Goal: Information Seeking & Learning: Learn about a topic

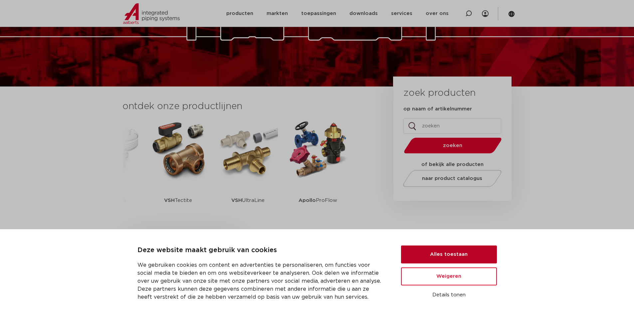
click at [439, 253] on button "Alles toestaan" at bounding box center [449, 255] width 96 height 18
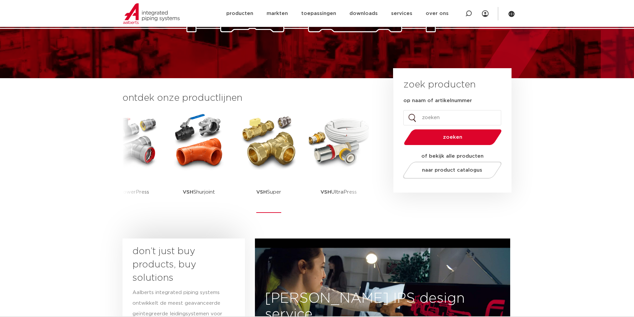
scroll to position [33, 0]
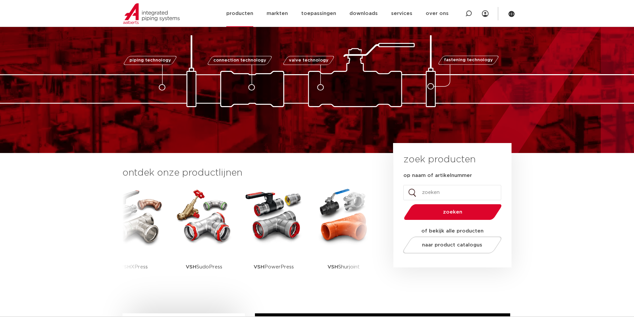
click at [252, 11] on link "producten" at bounding box center [239, 13] width 27 height 27
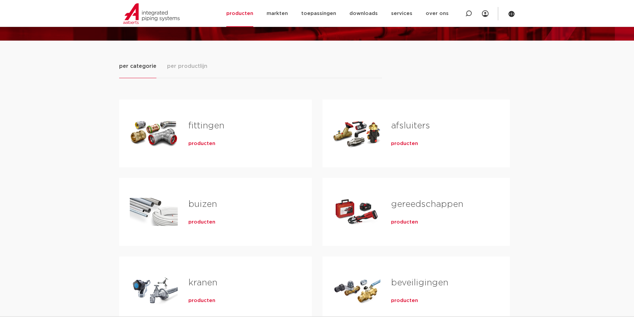
click at [394, 143] on span "producten" at bounding box center [404, 143] width 27 height 7
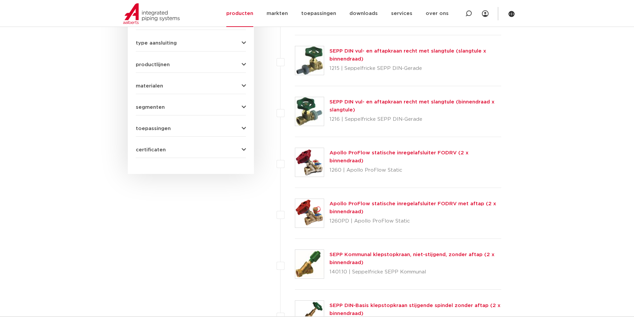
scroll to position [399, 0]
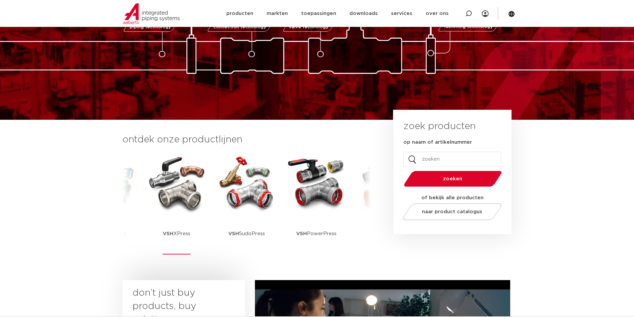
click at [164, 188] on img at bounding box center [177, 183] width 60 height 60
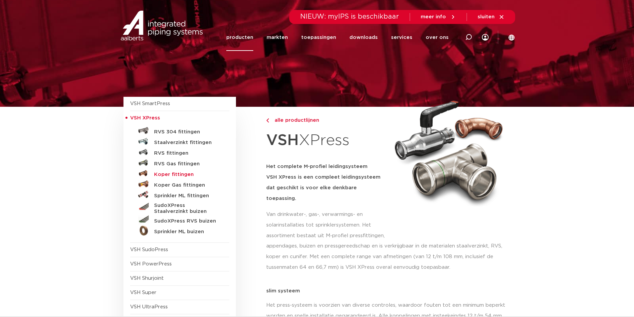
click at [169, 176] on h5 "Koper fittingen" at bounding box center [187, 175] width 66 height 6
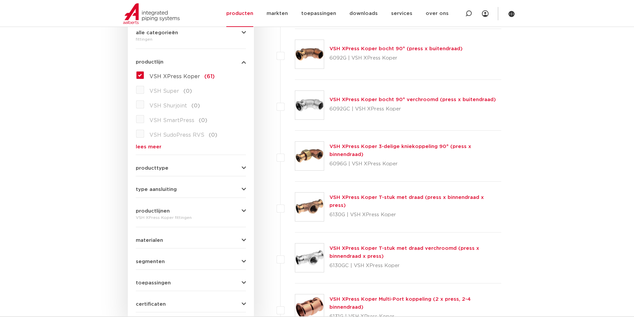
scroll to position [166, 0]
click at [158, 186] on div "type aansluiting press (53) buiseind (14) Rp - binnendraad cilindrisch (BSPT) (…" at bounding box center [191, 186] width 110 height 10
click at [161, 213] on div "VSH XPress Koper fittingen" at bounding box center [191, 217] width 110 height 8
click at [168, 239] on button "materialen" at bounding box center [191, 240] width 110 height 5
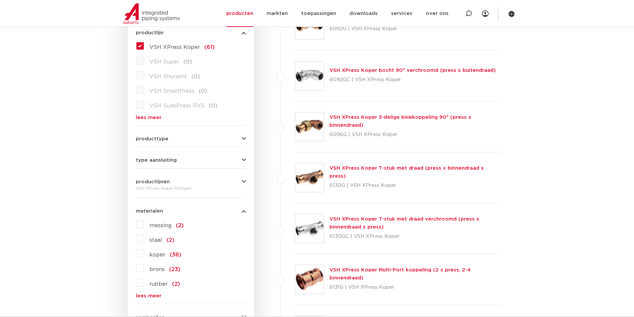
scroll to position [233, 0]
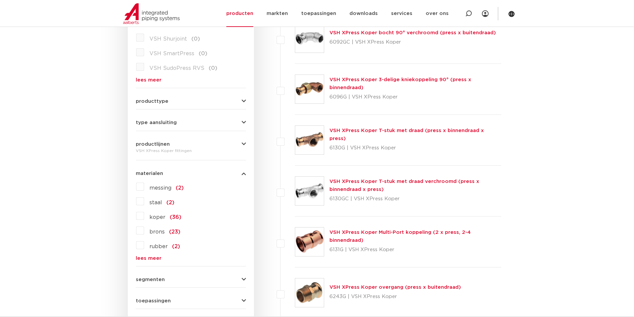
click at [147, 216] on label "koper (36)" at bounding box center [162, 216] width 37 height 11
click at [0, 0] on input "koper (36)" at bounding box center [0, 0] width 0 height 0
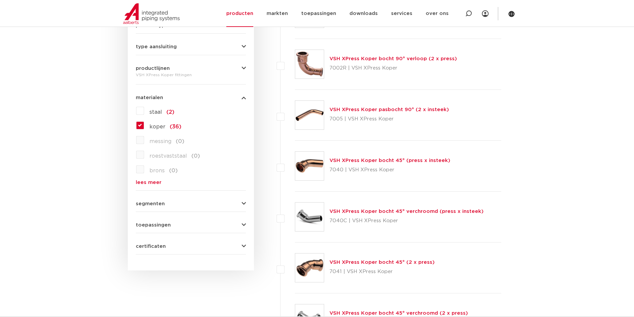
scroll to position [366, 0]
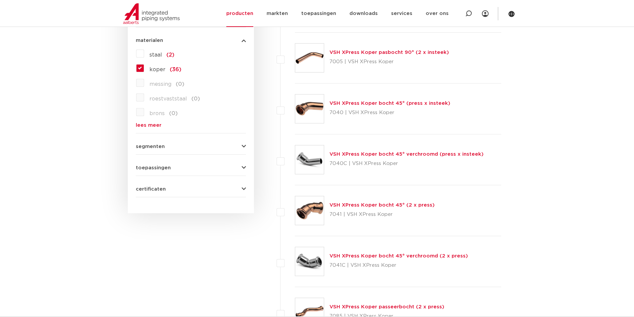
click at [162, 146] on span "segmenten" at bounding box center [150, 146] width 29 height 5
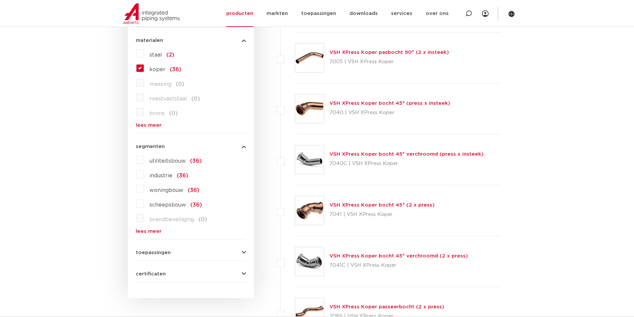
click at [161, 146] on span "segmenten" at bounding box center [150, 146] width 29 height 5
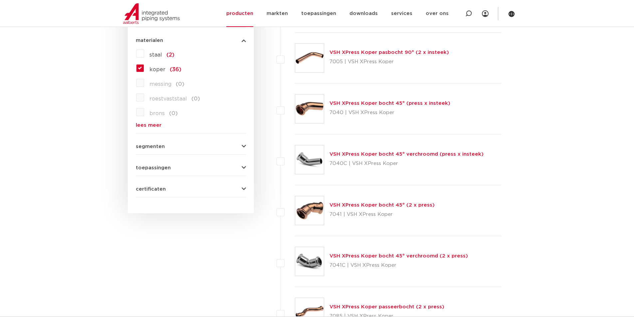
click at [161, 166] on span "toepassingen" at bounding box center [153, 167] width 35 height 5
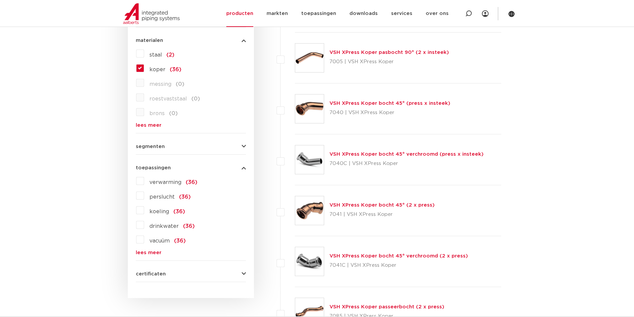
click at [167, 170] on span "toepassingen" at bounding box center [153, 167] width 35 height 5
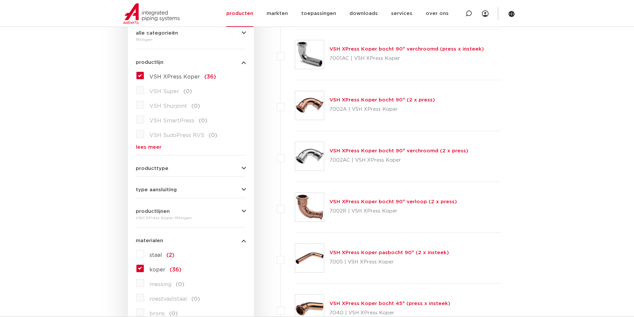
scroll to position [166, 0]
click at [164, 170] on span "producttype" at bounding box center [152, 167] width 33 height 5
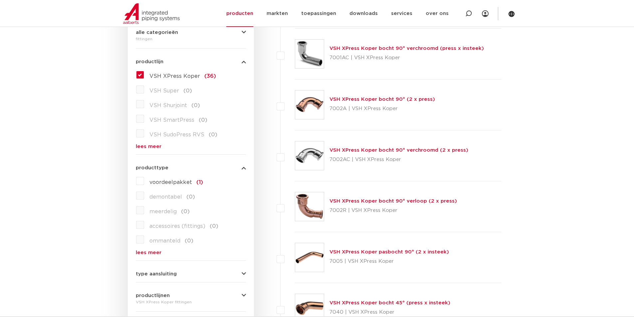
click at [164, 169] on span "producttype" at bounding box center [152, 167] width 33 height 5
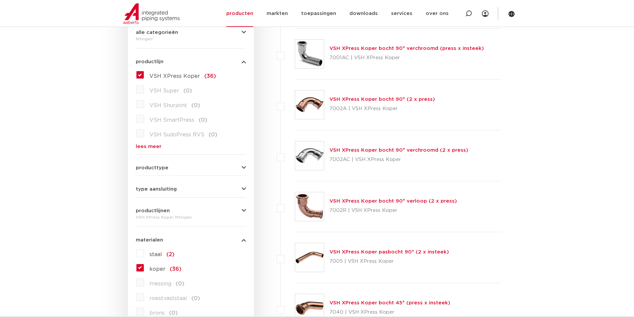
click at [165, 190] on span "type aansluiting" at bounding box center [156, 189] width 41 height 5
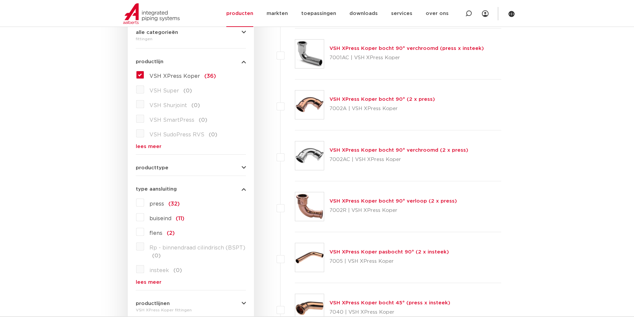
click at [163, 189] on span "type aansluiting" at bounding box center [156, 189] width 41 height 5
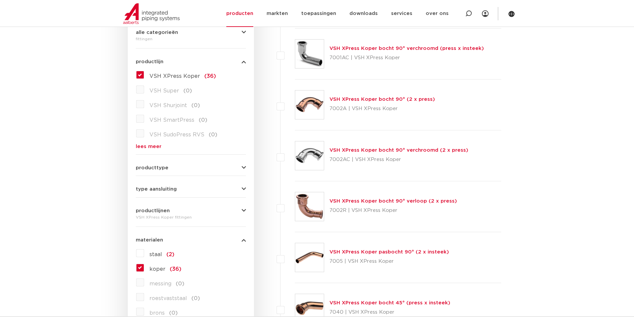
click at [164, 211] on span "productlijnen" at bounding box center [153, 210] width 34 height 5
click at [157, 209] on span "productlijnen" at bounding box center [153, 210] width 34 height 5
click at [156, 209] on span "productlijnen" at bounding box center [153, 210] width 34 height 5
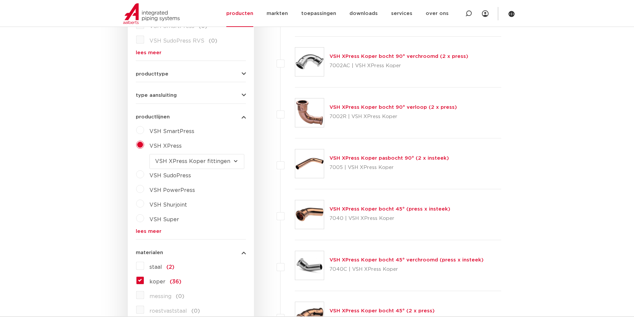
scroll to position [266, 0]
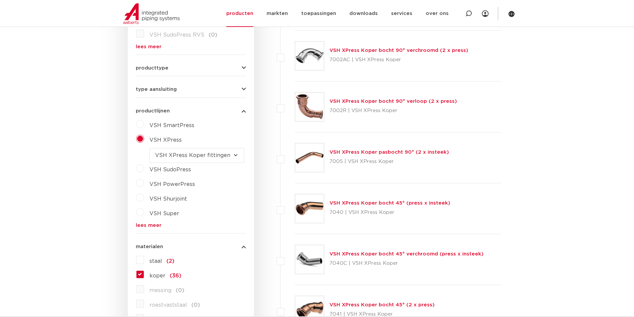
click at [164, 142] on span "VSH XPress" at bounding box center [165, 139] width 32 height 5
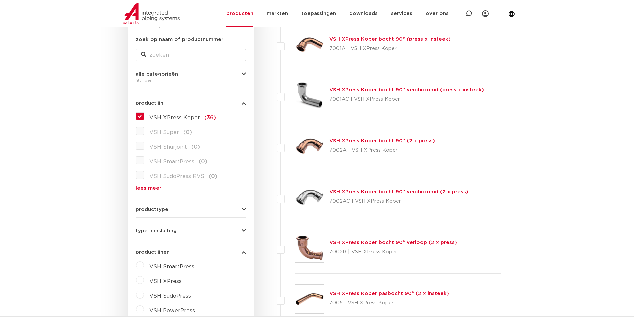
scroll to position [33, 0]
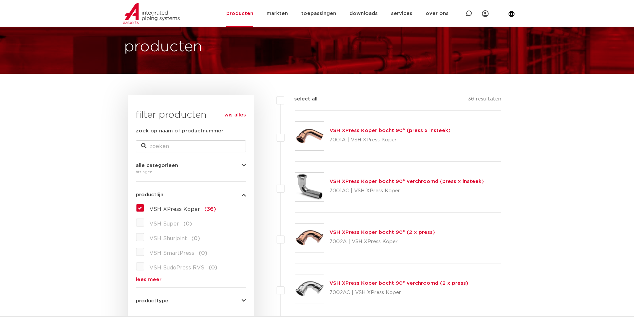
click at [305, 227] on img at bounding box center [309, 238] width 29 height 29
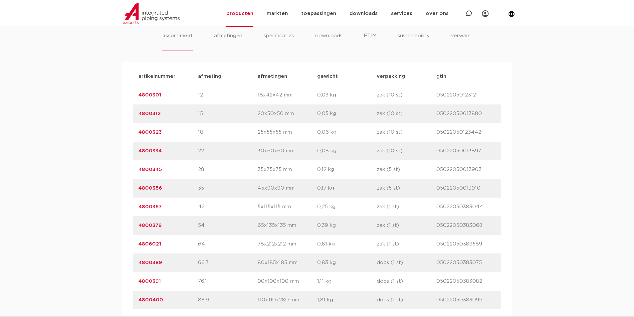
scroll to position [433, 0]
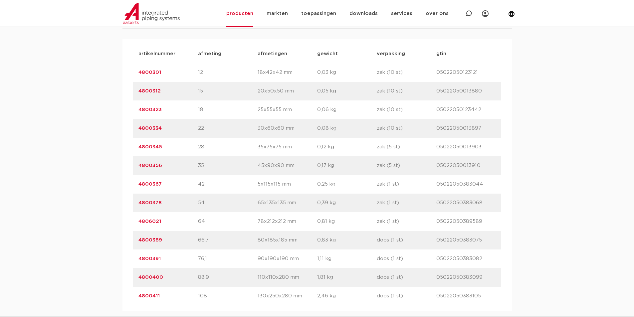
drag, startPoint x: 224, startPoint y: 211, endPoint x: 214, endPoint y: 220, distance: 13.4
click at [214, 221] on div "artikelnummer 4806021 afmeting 64 [GEOGRAPHIC_DATA] 78x212x212 mm gewicht 0,81 …" at bounding box center [317, 221] width 368 height 19
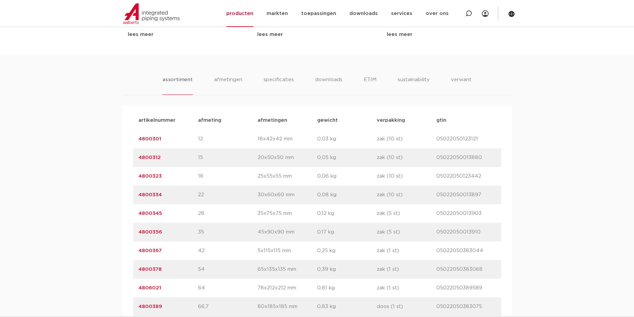
scroll to position [466, 0]
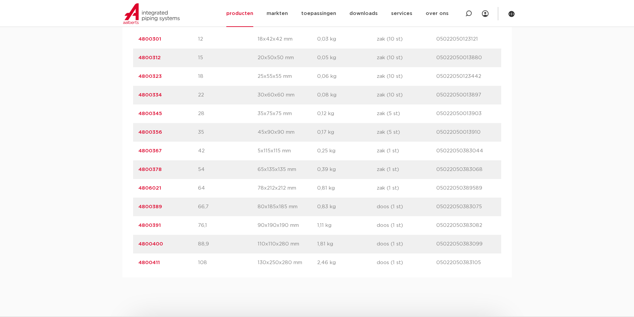
click at [153, 226] on link "4800391" at bounding box center [149, 225] width 22 height 5
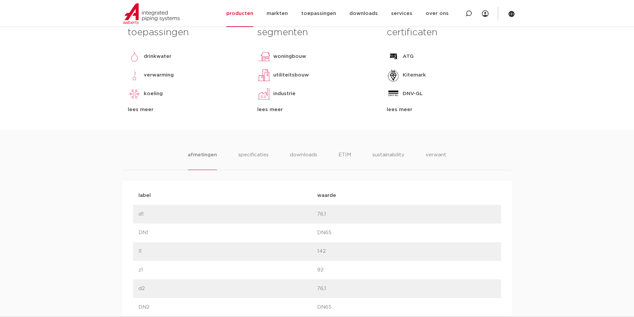
scroll to position [300, 0]
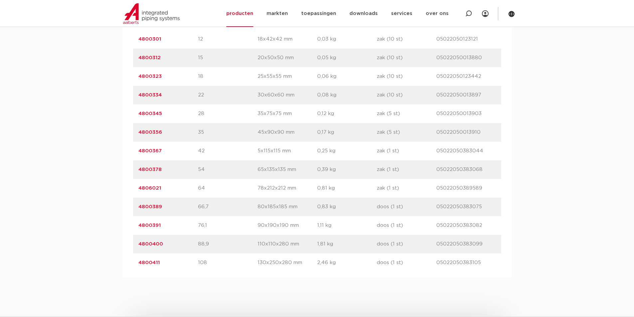
click at [156, 244] on link "4800400" at bounding box center [150, 244] width 25 height 5
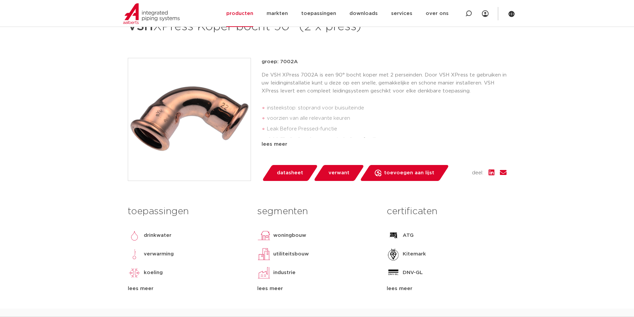
scroll to position [100, 0]
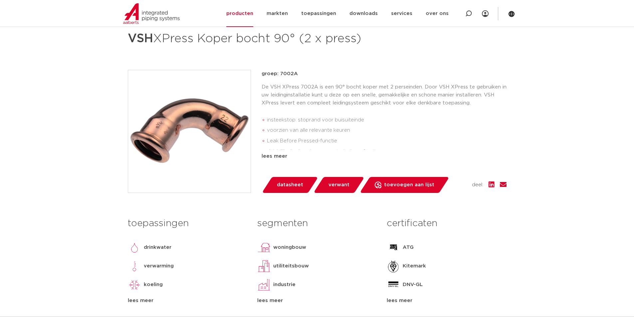
drag, startPoint x: 237, startPoint y: 246, endPoint x: 232, endPoint y: 246, distance: 5.0
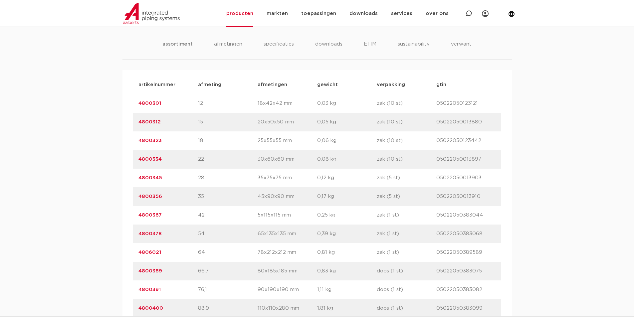
scroll to position [466, 0]
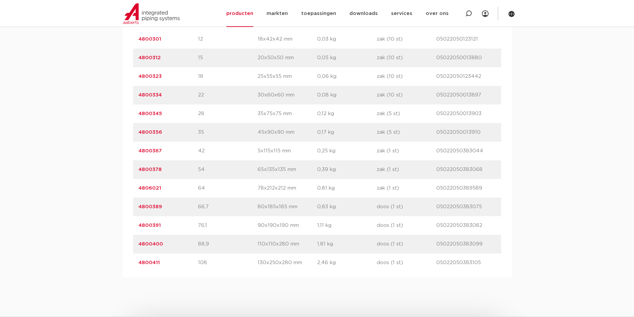
click at [204, 226] on p "76,1" at bounding box center [228, 226] width 60 height 8
copy p "76,1"
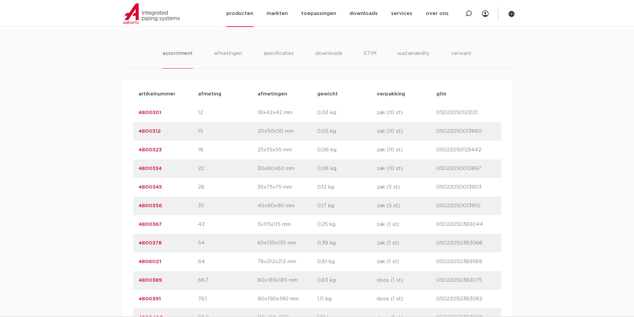
scroll to position [366, 0]
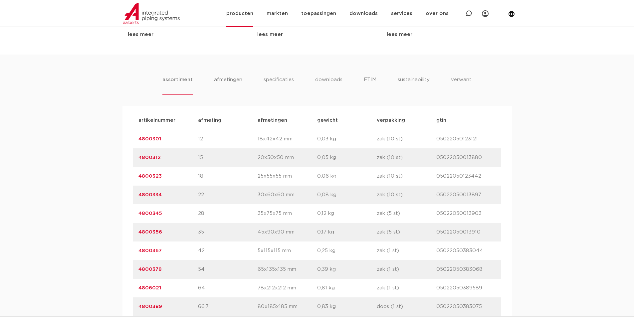
click at [134, 13] on img at bounding box center [151, 13] width 57 height 21
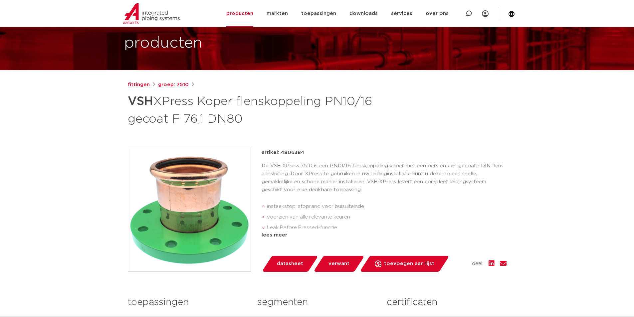
scroll to position [33, 0]
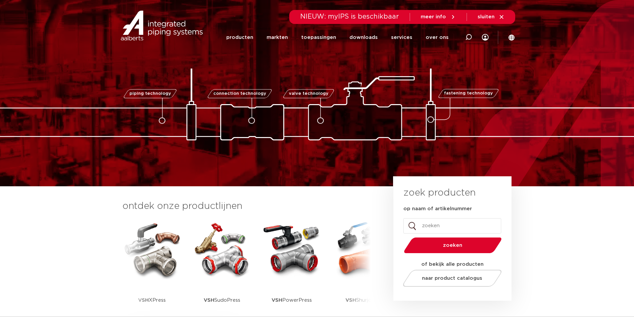
click at [176, 244] on img at bounding box center [152, 250] width 60 height 60
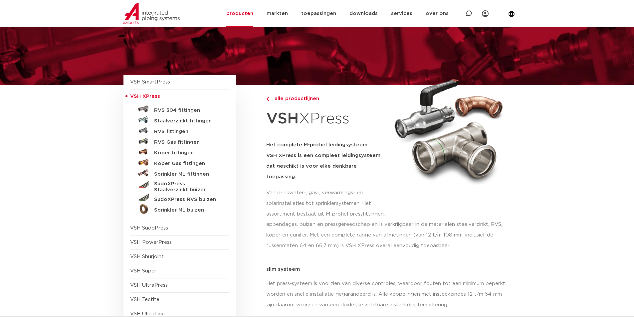
scroll to position [33, 0]
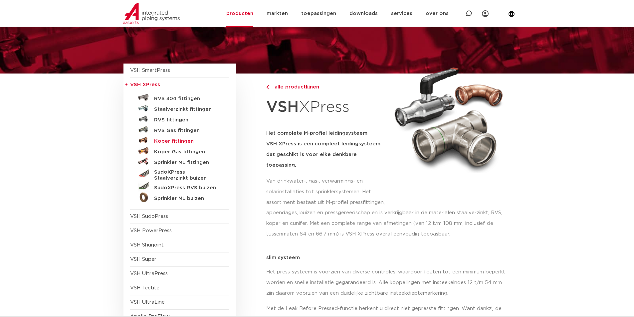
click at [175, 143] on h5 "Koper fittingen" at bounding box center [187, 141] width 66 height 6
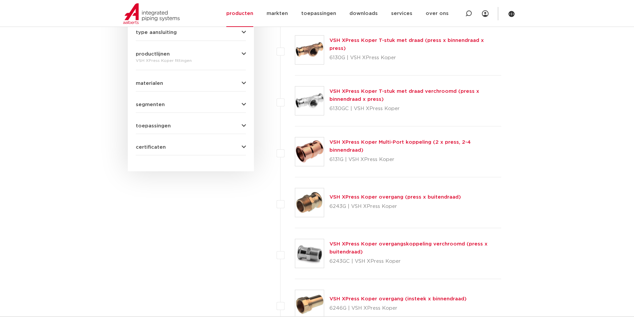
scroll to position [333, 0]
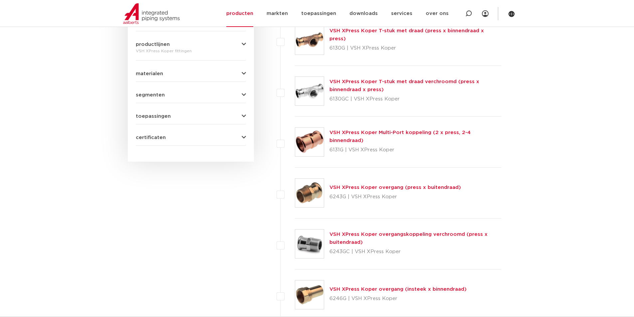
click at [351, 138] on link "VSH XPress Koper Multi-Port koppeling (2 x press, 2-4 binnendraad)" at bounding box center [399, 136] width 141 height 13
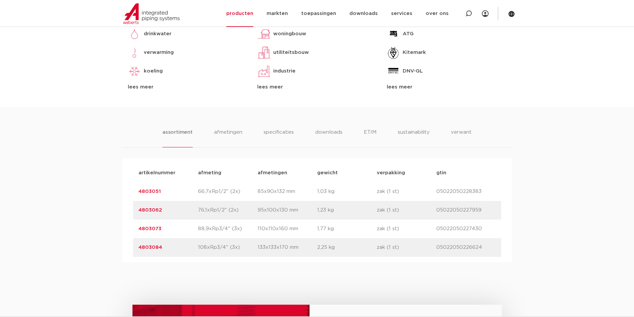
scroll to position [333, 0]
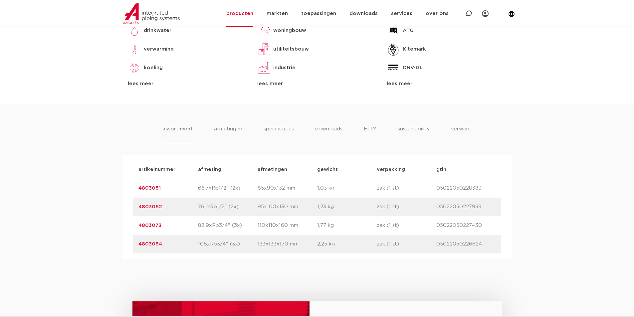
click at [153, 184] on div "artikelnummer 4803051 afmeting 66,7xRp1/2" (2x) afmetingen 85x90x132 mm gewicht…" at bounding box center [317, 188] width 368 height 19
click at [151, 187] on link "4803051" at bounding box center [149, 188] width 22 height 5
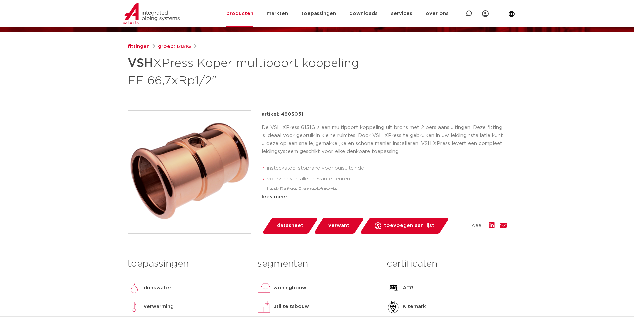
scroll to position [67, 0]
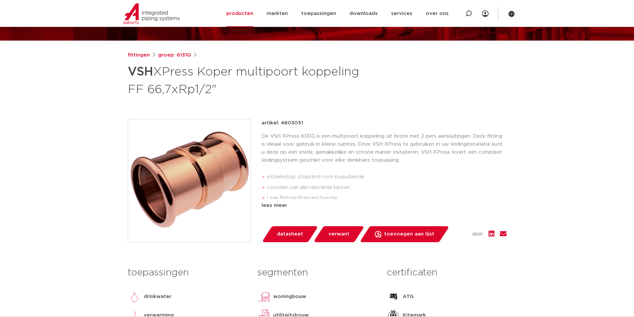
click at [281, 202] on div "lees meer" at bounding box center [384, 206] width 245 height 8
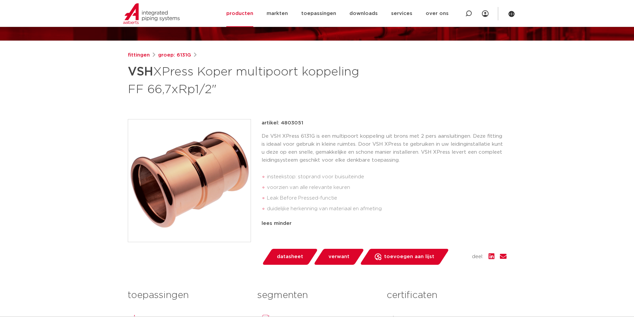
scroll to position [0, 0]
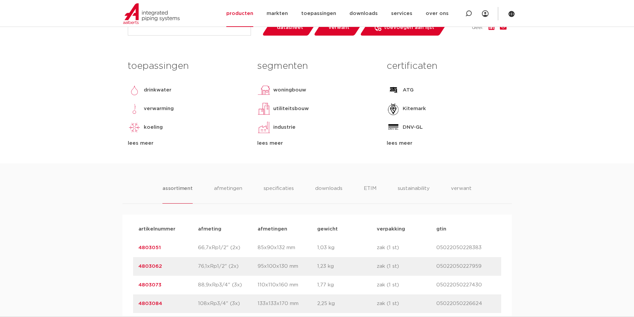
scroll to position [266, 0]
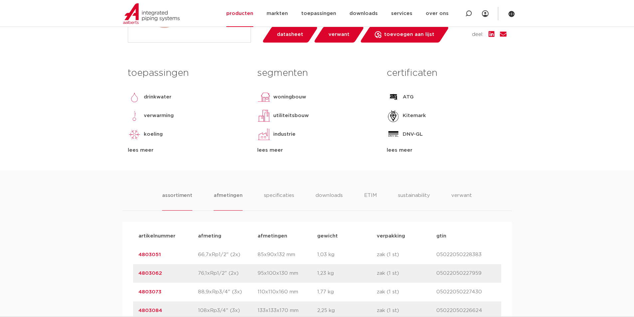
click at [228, 200] on li "afmetingen" at bounding box center [228, 201] width 29 height 19
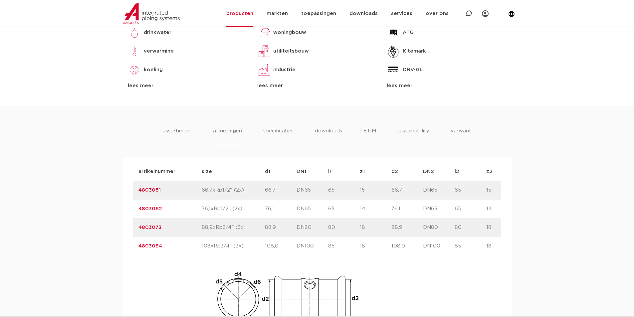
scroll to position [333, 0]
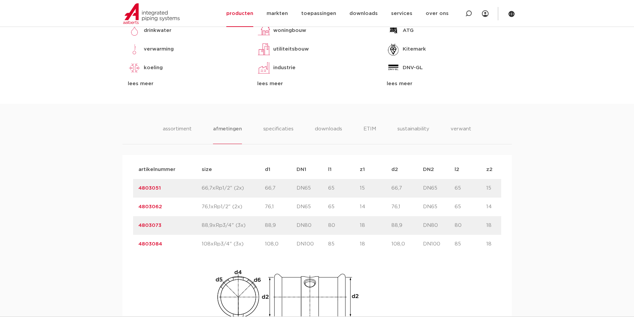
click at [143, 190] on link "4803051" at bounding box center [149, 188] width 22 height 5
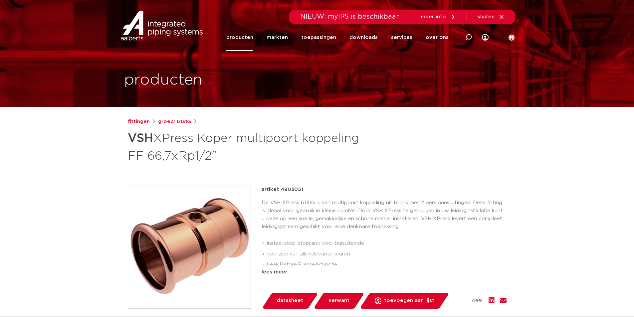
click at [252, 39] on link "producten" at bounding box center [239, 37] width 27 height 27
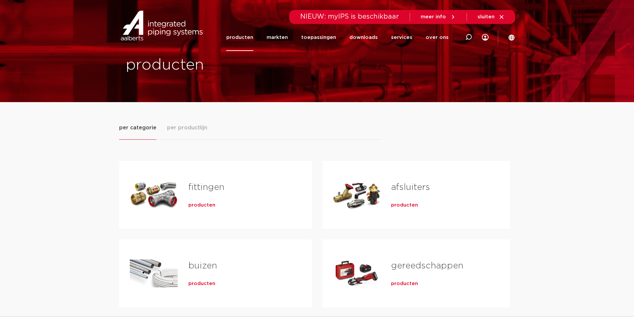
scroll to position [133, 0]
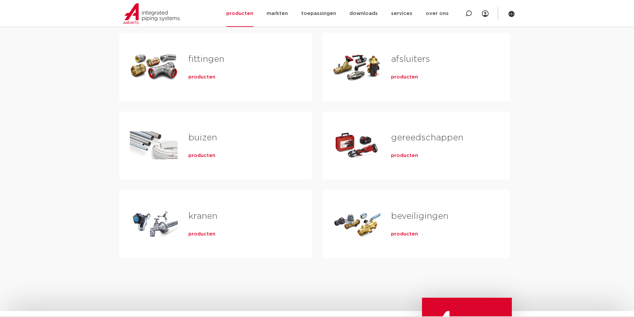
click at [188, 149] on div "buizen producten" at bounding box center [239, 145] width 123 height 47
click at [203, 159] on span "producten" at bounding box center [201, 155] width 27 height 7
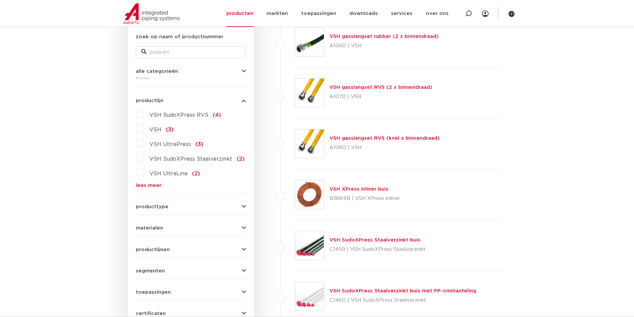
scroll to position [133, 0]
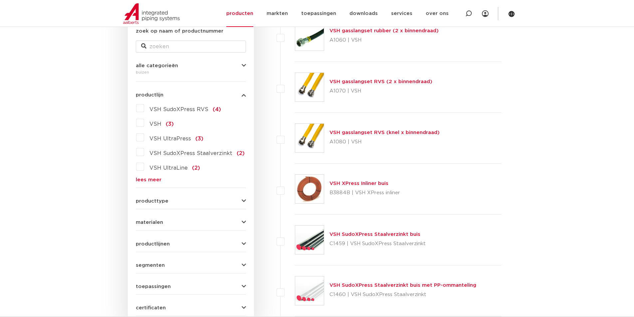
click at [158, 178] on link "lees meer" at bounding box center [191, 179] width 110 height 5
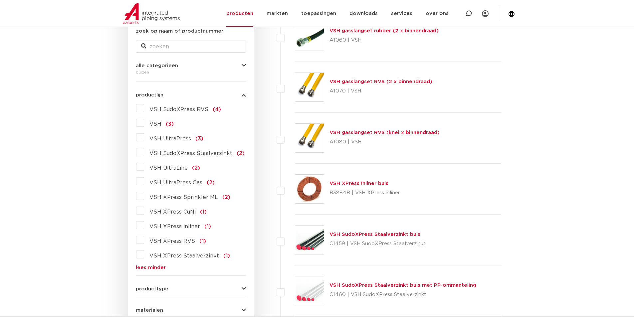
click at [173, 213] on span "VSH XPress CuNi" at bounding box center [172, 211] width 46 height 5
click at [0, 0] on input "VSH XPress CuNi (1)" at bounding box center [0, 0] width 0 height 0
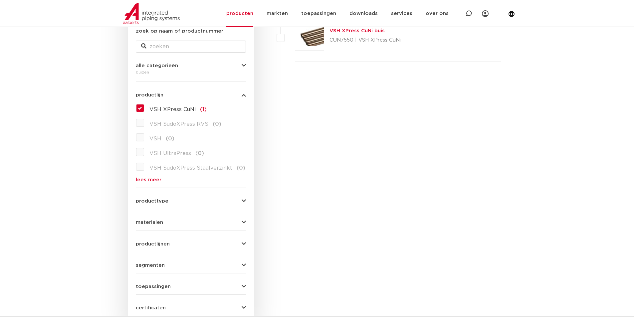
click at [156, 107] on span "VSH XPress CuNi" at bounding box center [172, 109] width 46 height 5
click at [0, 0] on input "VSH XPress CuNi (1)" at bounding box center [0, 0] width 0 height 0
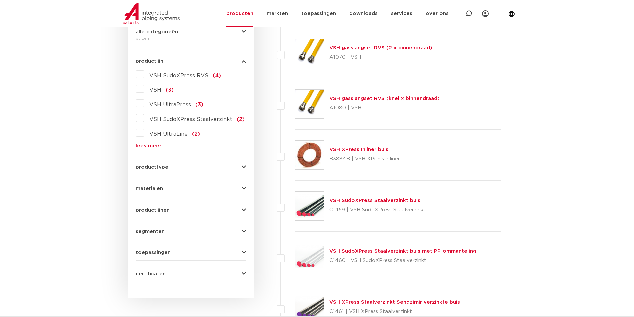
scroll to position [166, 0]
click at [160, 192] on form "zoek op naam of productnummer alle categorieën buizen fittingen afsluiters buiz…" at bounding box center [191, 138] width 110 height 289
click at [160, 188] on span "materialen" at bounding box center [149, 189] width 27 height 5
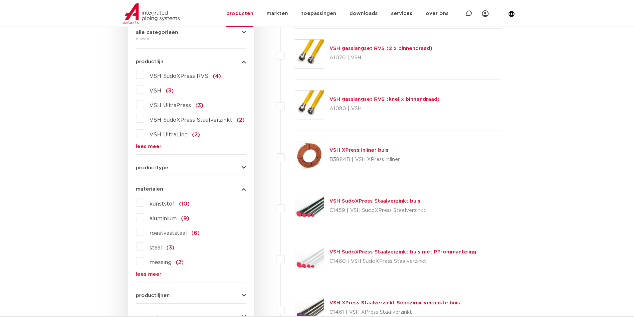
click at [152, 274] on link "lees meer" at bounding box center [191, 274] width 110 height 5
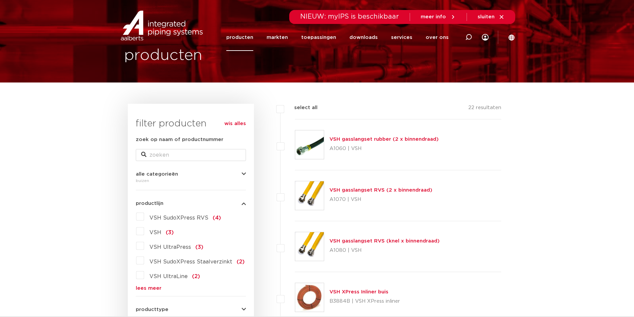
scroll to position [0, 0]
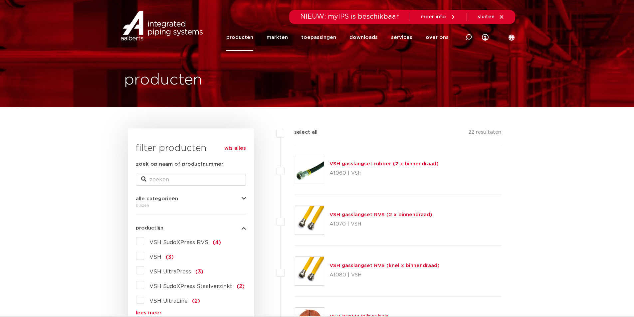
click at [246, 35] on link "producten" at bounding box center [239, 37] width 27 height 27
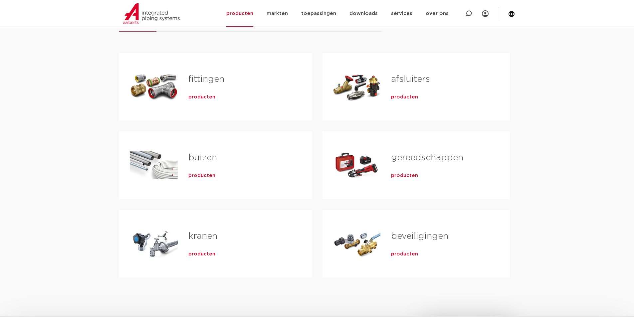
scroll to position [67, 0]
